Goal: Task Accomplishment & Management: Use online tool/utility

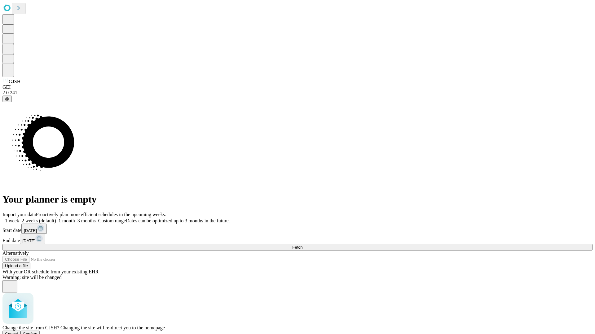
click at [37, 332] on span "Confirm" at bounding box center [30, 334] width 15 height 5
click at [19, 218] on label "1 week" at bounding box center [10, 220] width 17 height 5
click at [302, 245] on span "Fetch" at bounding box center [297, 247] width 10 height 5
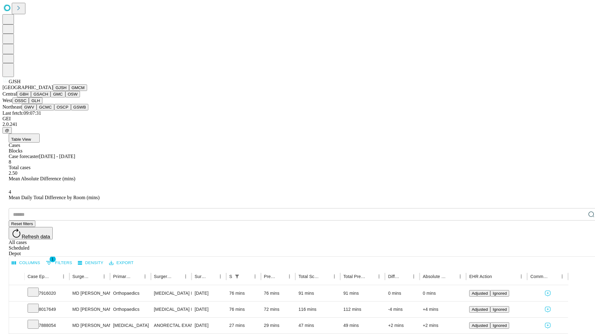
click at [69, 91] on button "GMCM" at bounding box center [78, 88] width 18 height 7
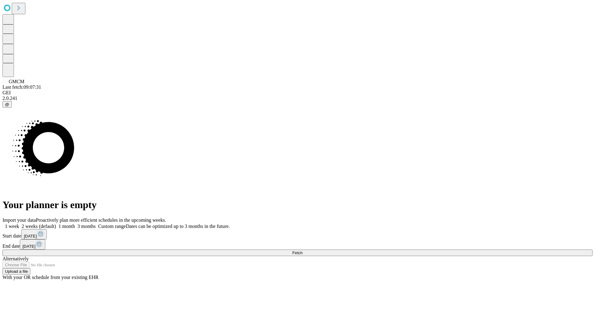
click at [19, 224] on label "1 week" at bounding box center [10, 226] width 17 height 5
click at [302, 251] on span "Fetch" at bounding box center [297, 253] width 10 height 5
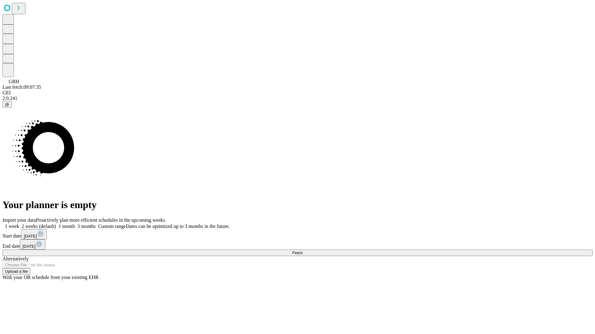
click at [19, 224] on label "1 week" at bounding box center [10, 226] width 17 height 5
click at [302, 251] on span "Fetch" at bounding box center [297, 253] width 10 height 5
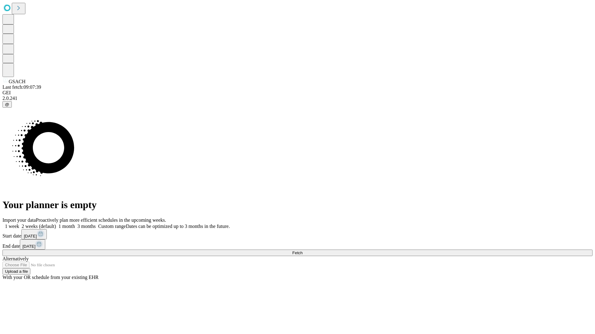
click at [302, 251] on span "Fetch" at bounding box center [297, 253] width 10 height 5
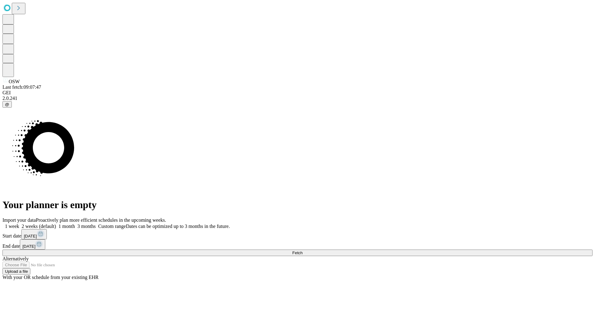
click at [19, 224] on label "1 week" at bounding box center [10, 226] width 17 height 5
click at [302, 251] on span "Fetch" at bounding box center [297, 253] width 10 height 5
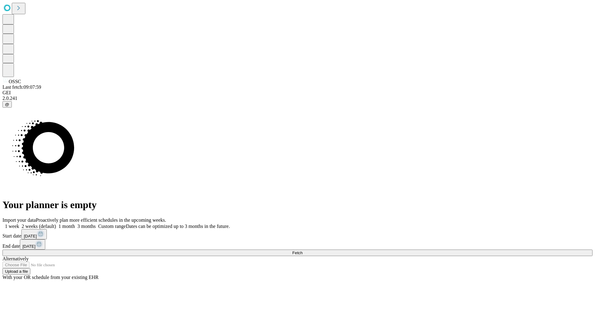
click at [19, 224] on label "1 week" at bounding box center [10, 226] width 17 height 5
click at [302, 251] on span "Fetch" at bounding box center [297, 253] width 10 height 5
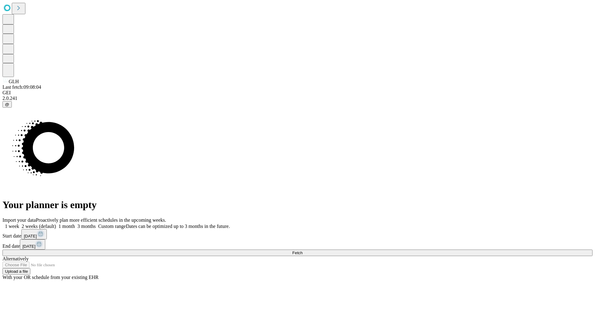
click at [19, 224] on label "1 week" at bounding box center [10, 226] width 17 height 5
click at [302, 251] on span "Fetch" at bounding box center [297, 253] width 10 height 5
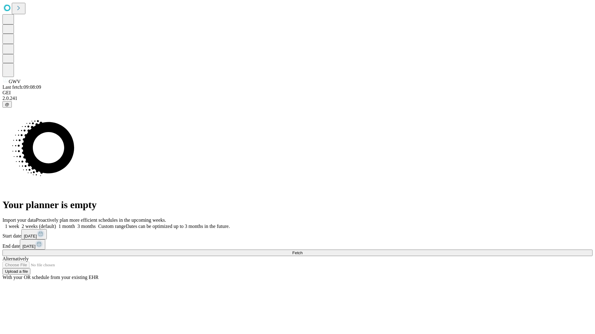
click at [19, 224] on label "1 week" at bounding box center [10, 226] width 17 height 5
click at [302, 251] on span "Fetch" at bounding box center [297, 253] width 10 height 5
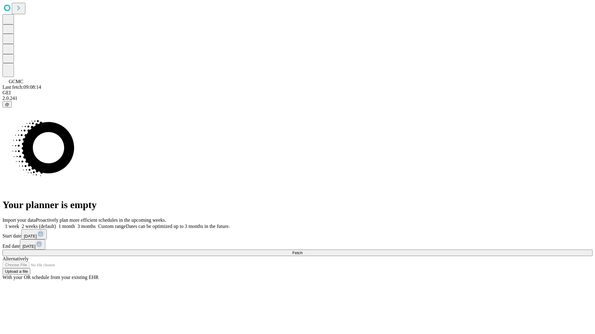
click at [19, 224] on label "1 week" at bounding box center [10, 226] width 17 height 5
click at [302, 251] on span "Fetch" at bounding box center [297, 253] width 10 height 5
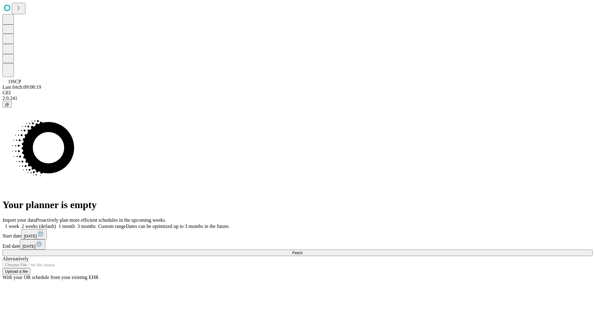
click at [19, 224] on label "1 week" at bounding box center [10, 226] width 17 height 5
click at [302, 251] on span "Fetch" at bounding box center [297, 253] width 10 height 5
